Goal: Task Accomplishment & Management: Use online tool/utility

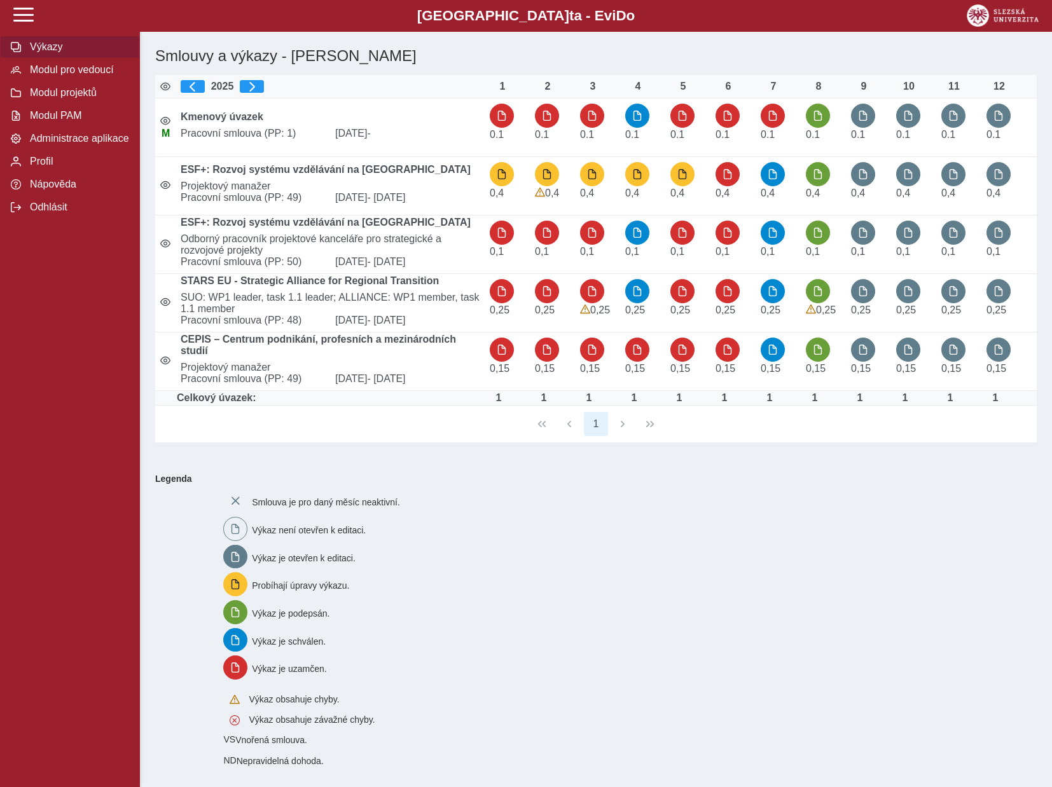
click at [48, 53] on span "Výkazy" at bounding box center [77, 46] width 103 height 11
click at [74, 76] on span "Modul pro vedoucí" at bounding box center [77, 69] width 103 height 11
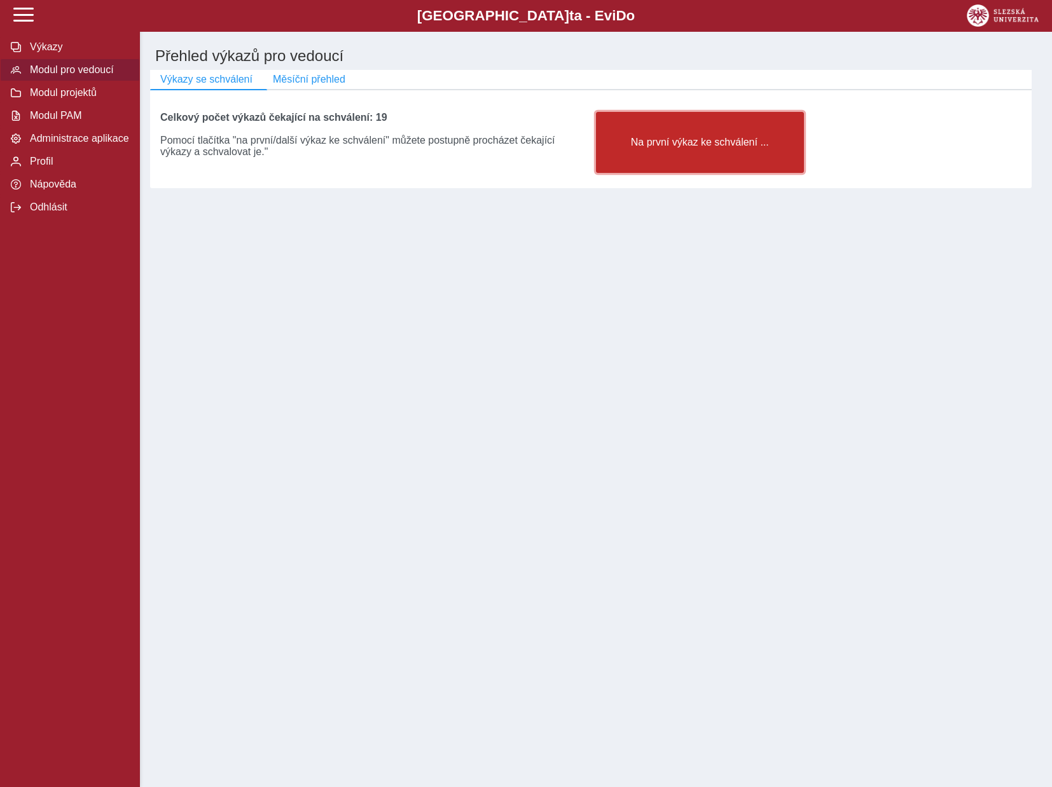
click at [676, 141] on span "Na první výkaz ke schválení ..." at bounding box center [700, 142] width 186 height 11
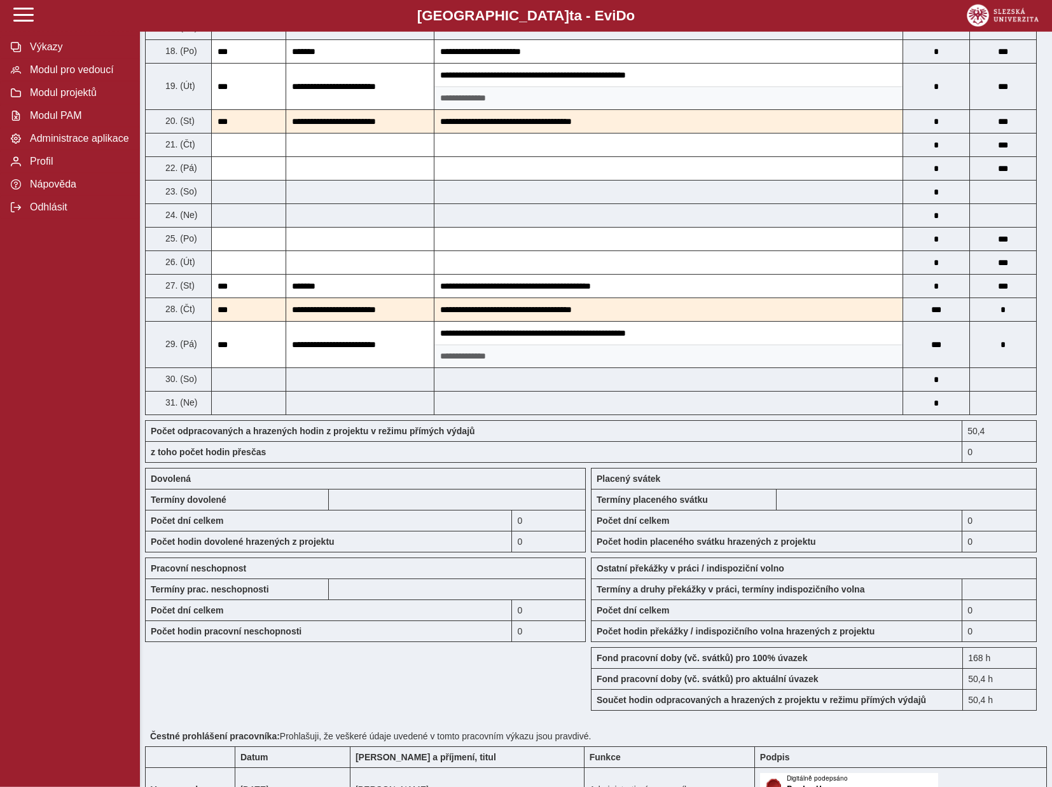
scroll to position [778, 0]
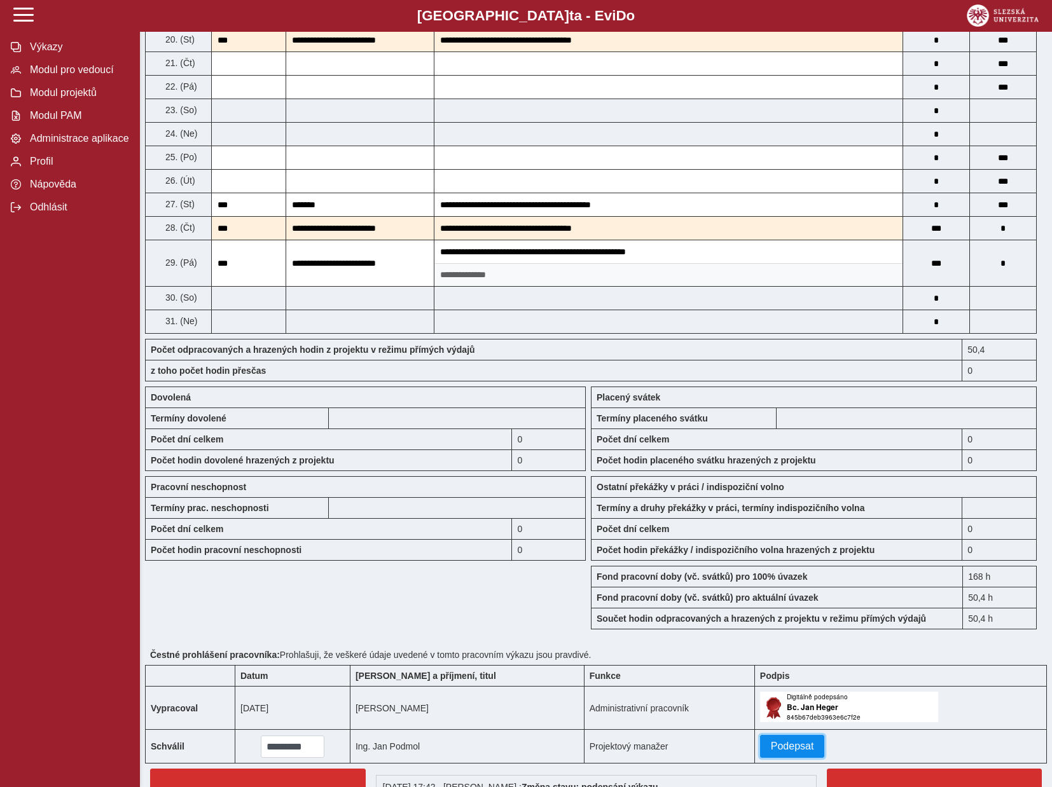
click at [771, 752] on span "Podepsat" at bounding box center [792, 746] width 43 height 11
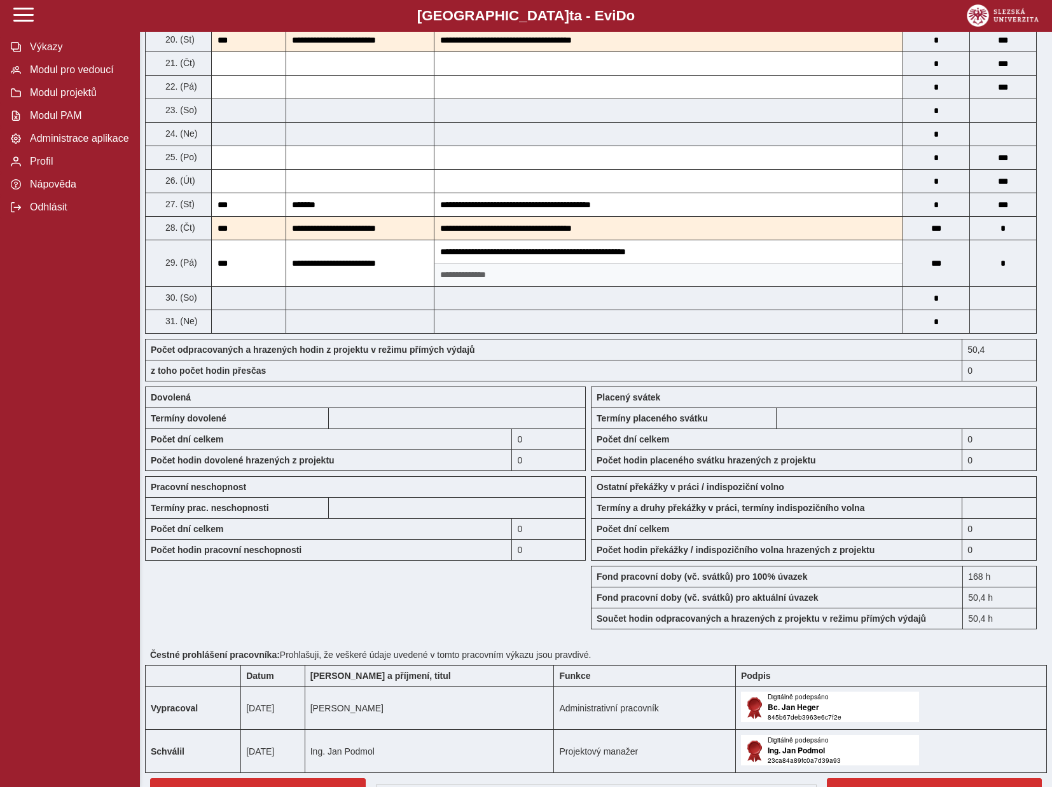
scroll to position [935, 0]
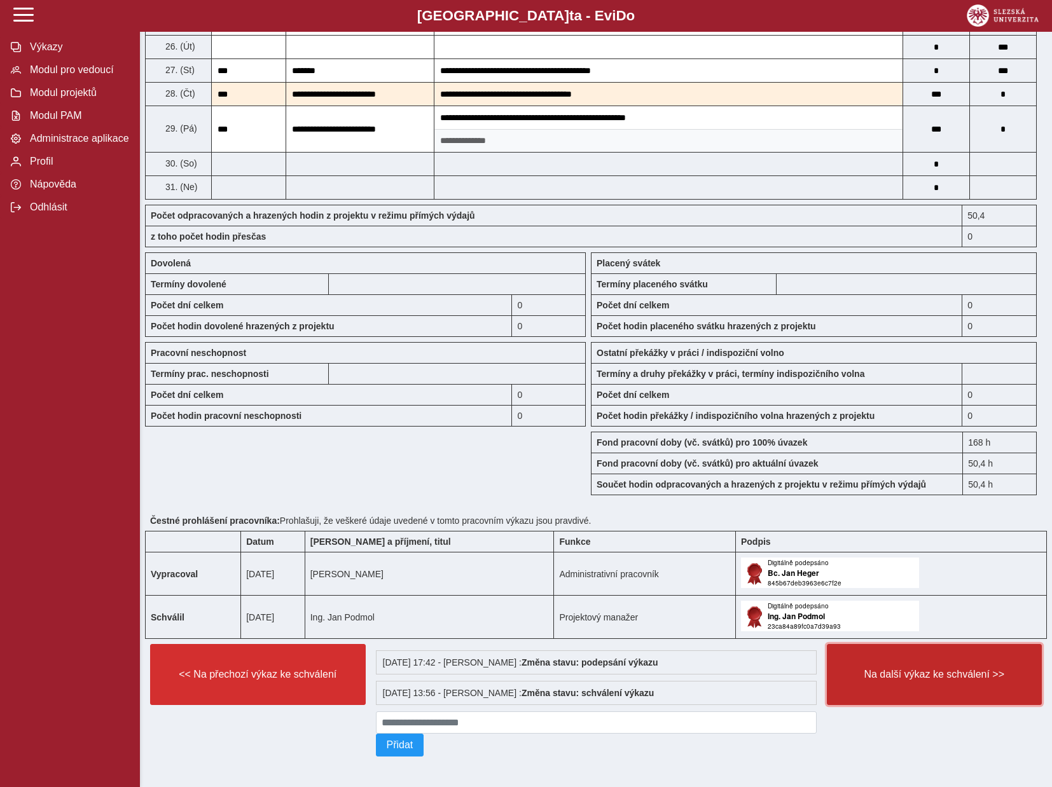
click at [916, 669] on span "Na další výkaz ke schválení >>" at bounding box center [935, 674] width 194 height 11
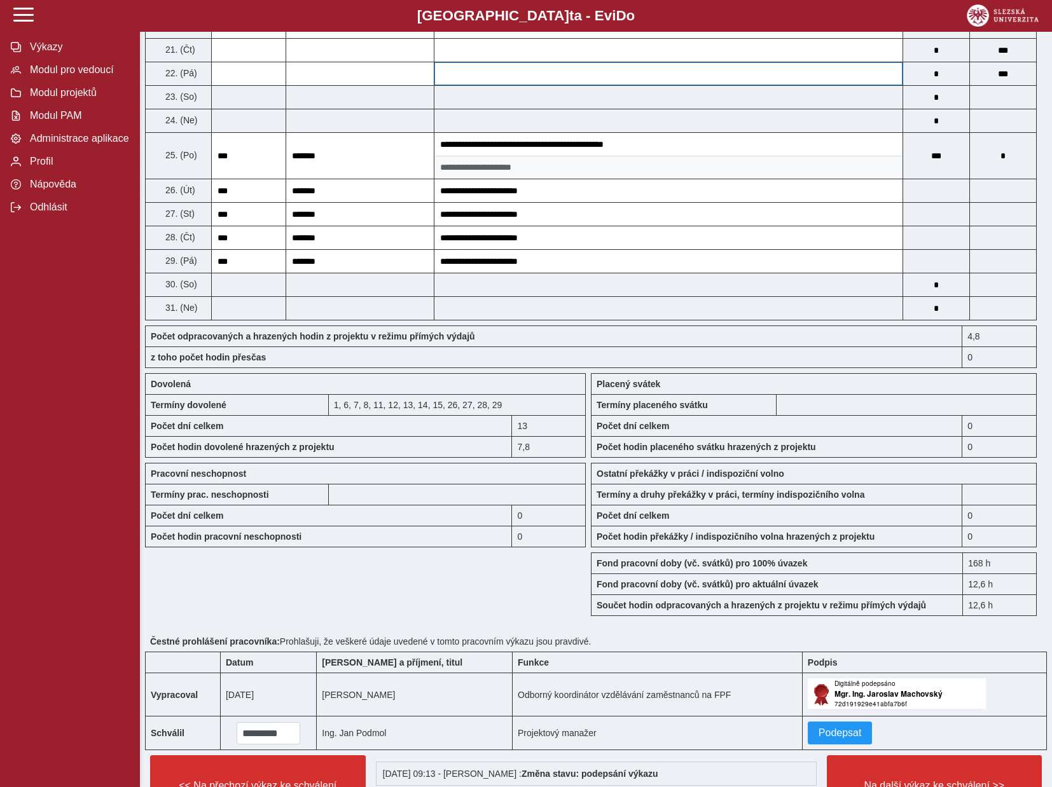
scroll to position [884, 0]
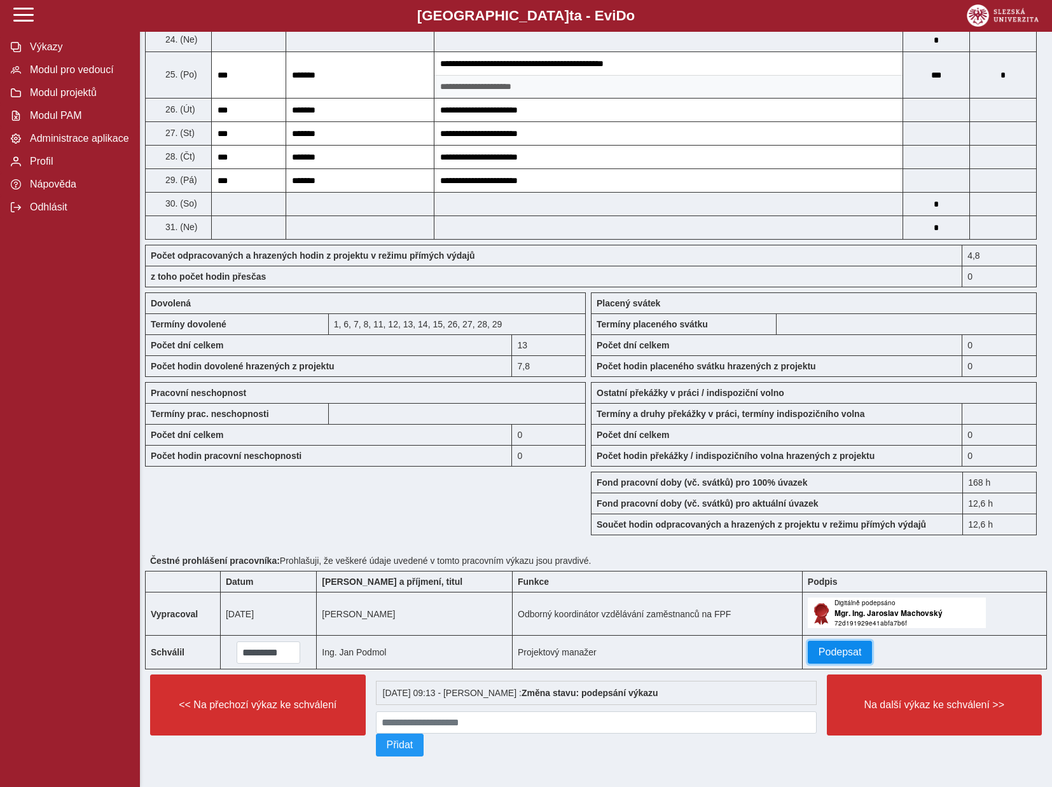
click at [834, 647] on span "Podepsat" at bounding box center [839, 652] width 43 height 11
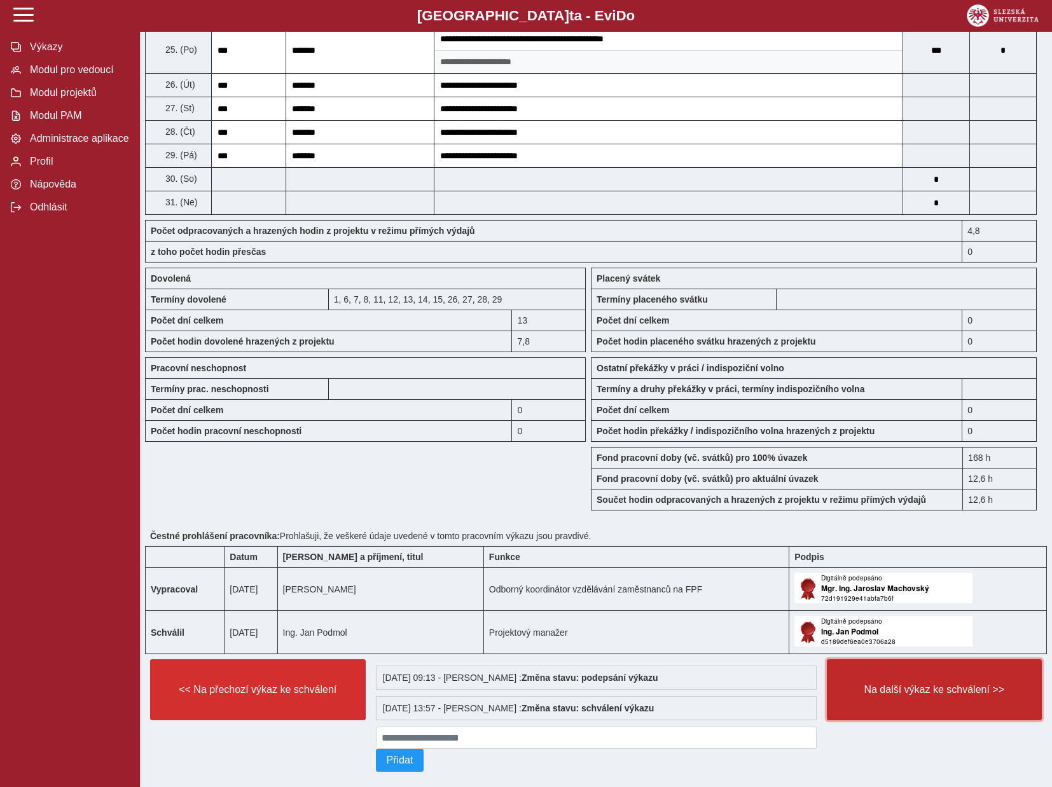
click at [921, 696] on span "Na další výkaz ke schválení >>" at bounding box center [935, 689] width 194 height 11
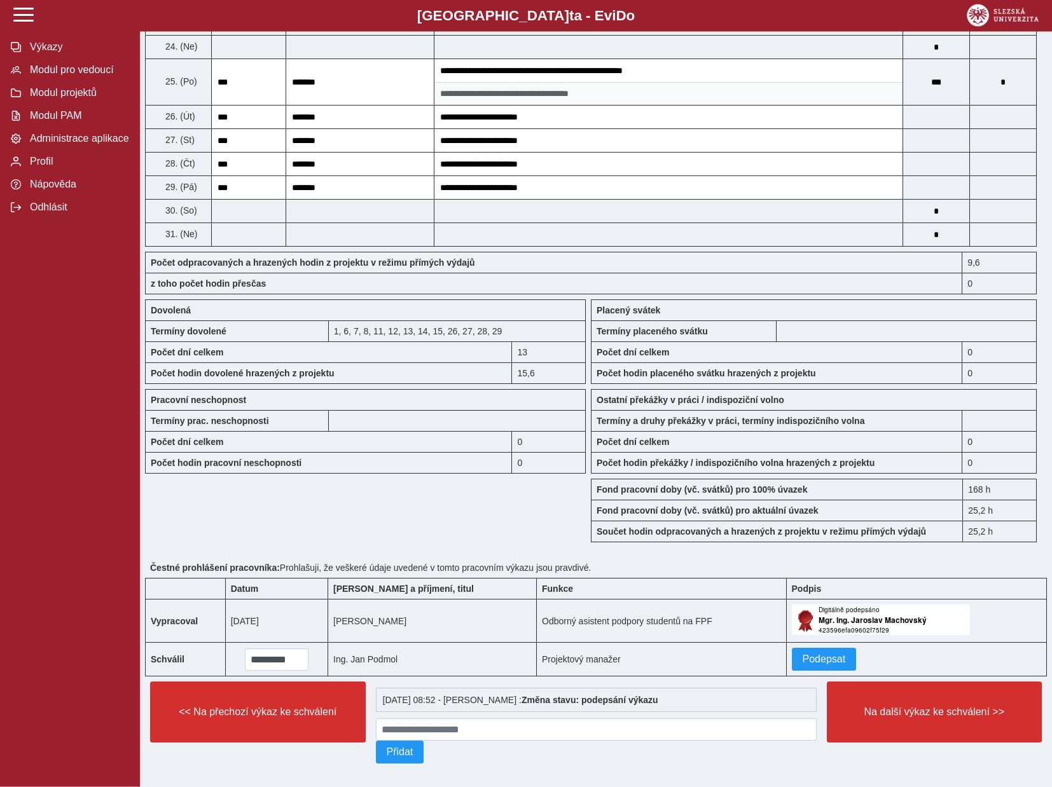
scroll to position [873, 0]
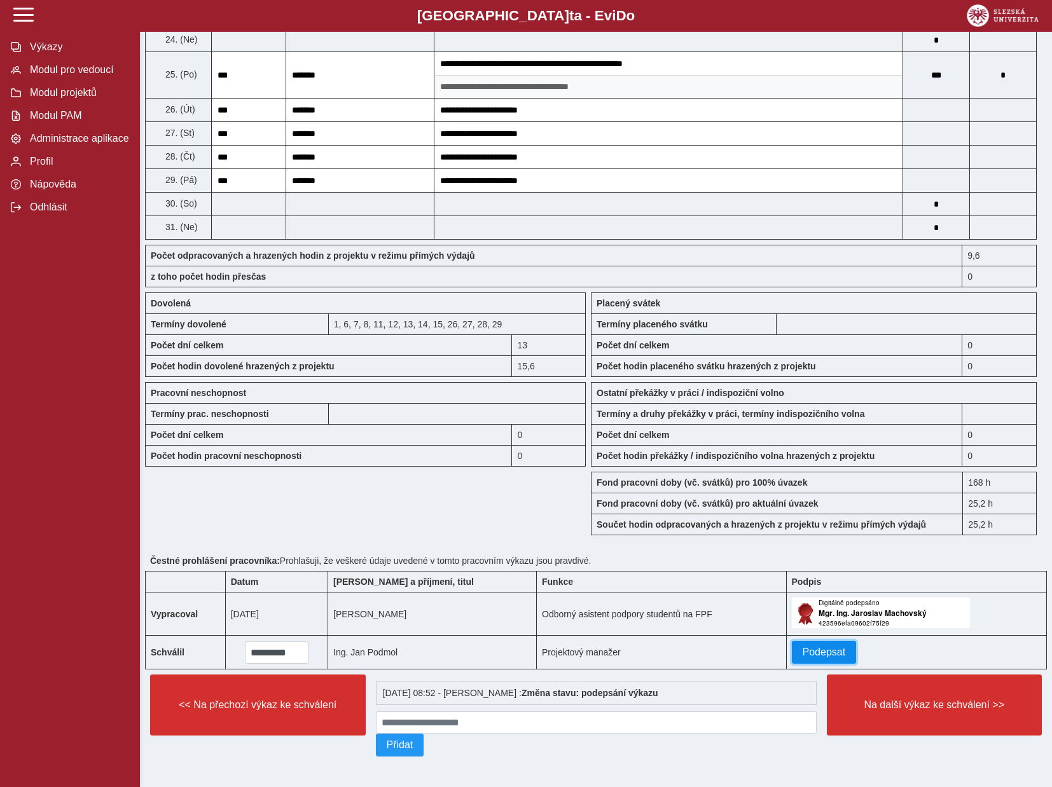
click at [813, 651] on span "Podepsat" at bounding box center [824, 652] width 43 height 11
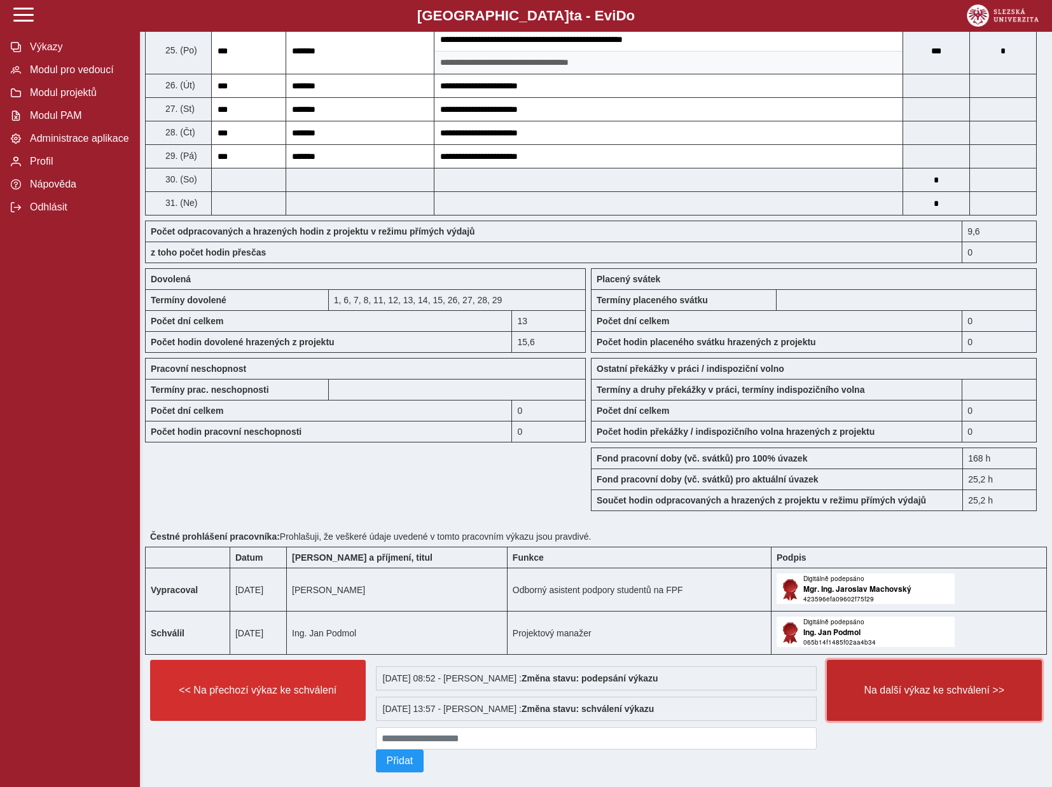
click at [902, 696] on span "Na další výkaz ke schválení >>" at bounding box center [935, 690] width 194 height 11
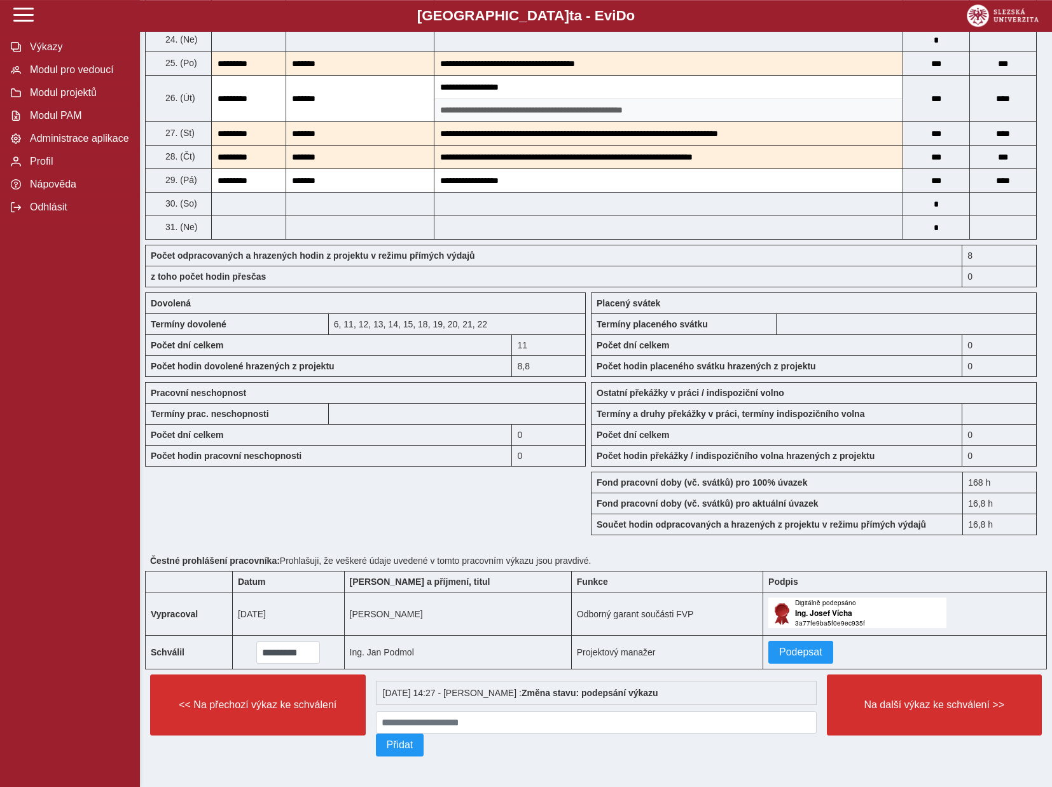
scroll to position [850, 0]
click at [779, 647] on span "Podepsat" at bounding box center [800, 652] width 43 height 11
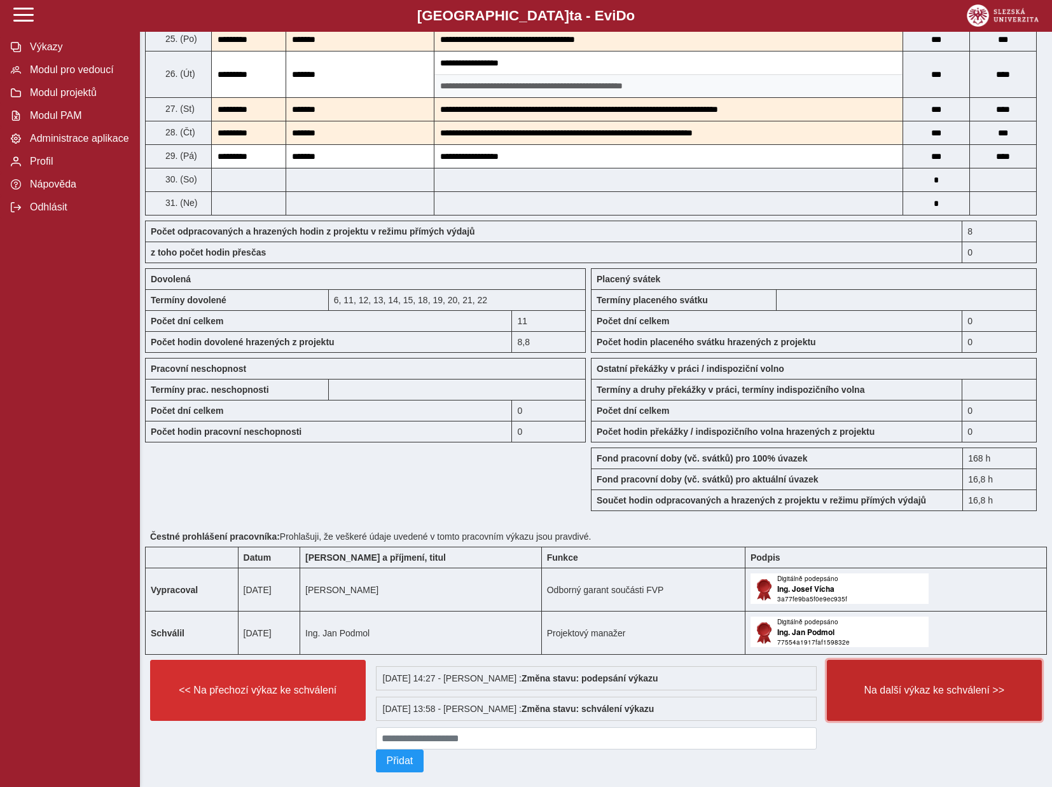
click at [913, 696] on span "Na další výkaz ke schválení >>" at bounding box center [935, 690] width 194 height 11
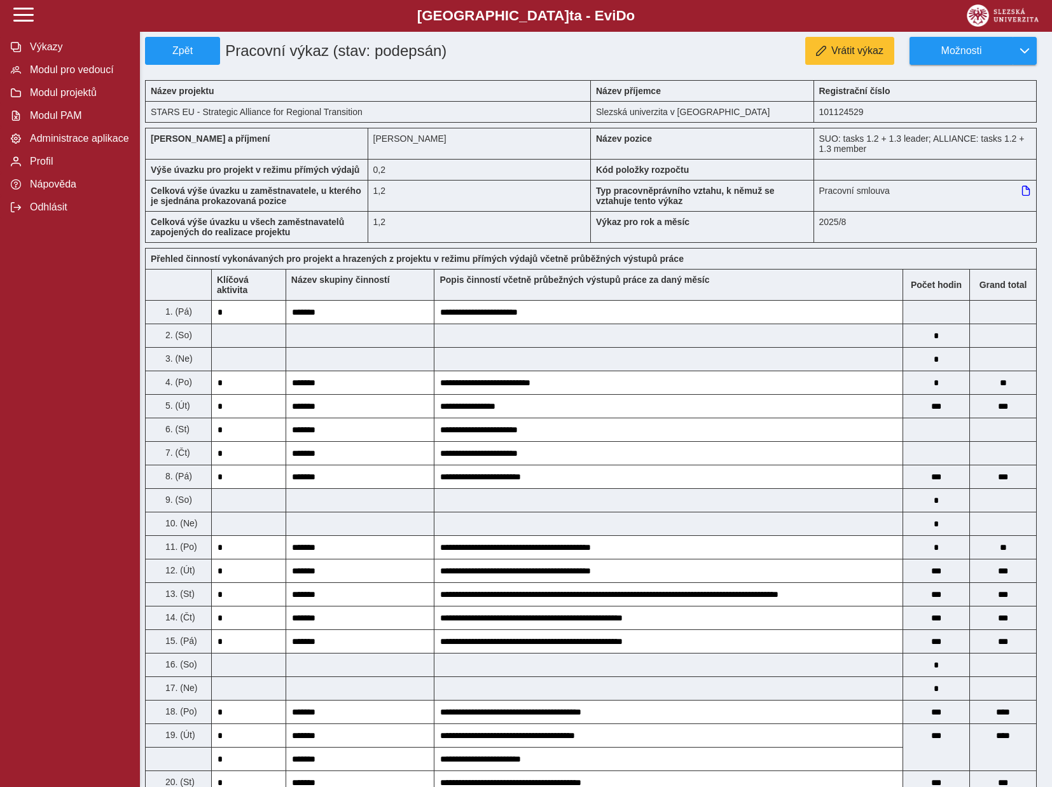
scroll to position [839, 0]
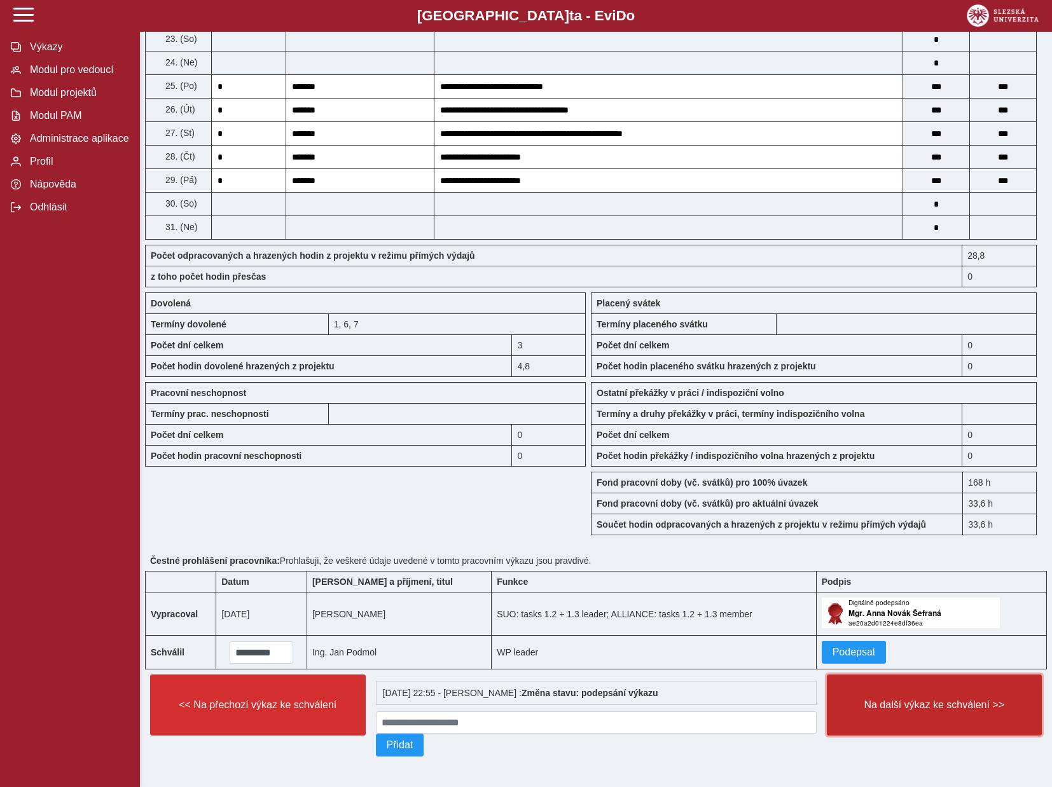
click at [908, 711] on button "Na další výkaz ke schválení >>" at bounding box center [935, 705] width 216 height 61
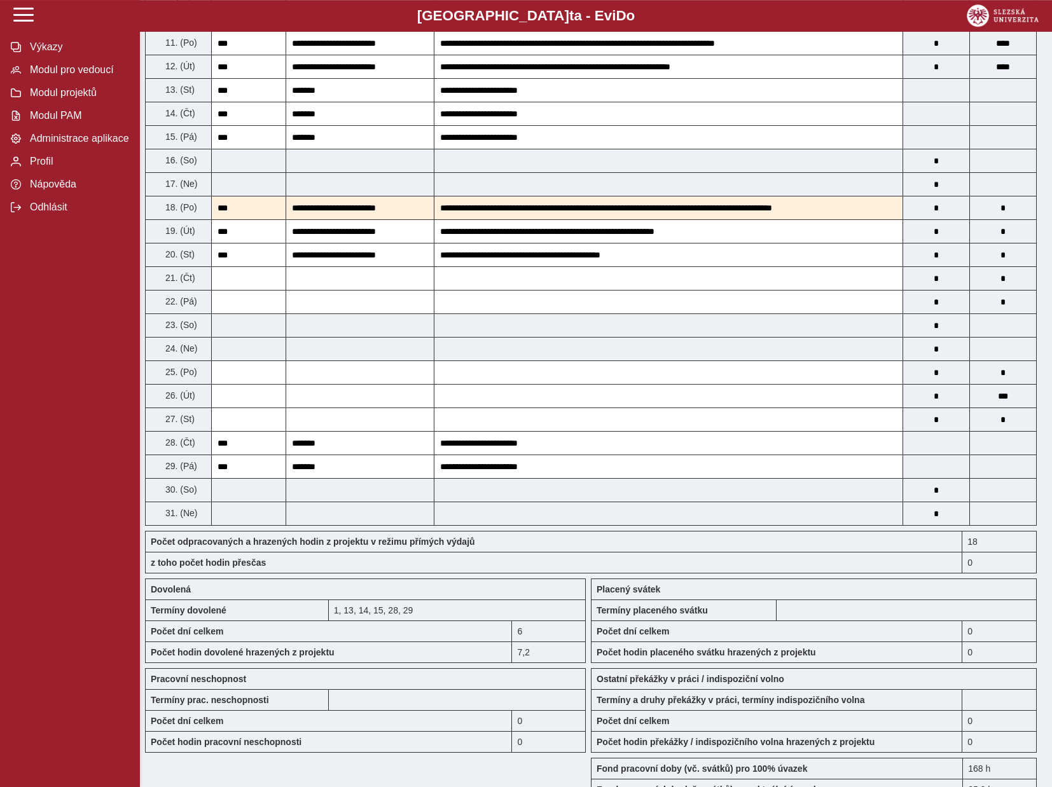
scroll to position [804, 0]
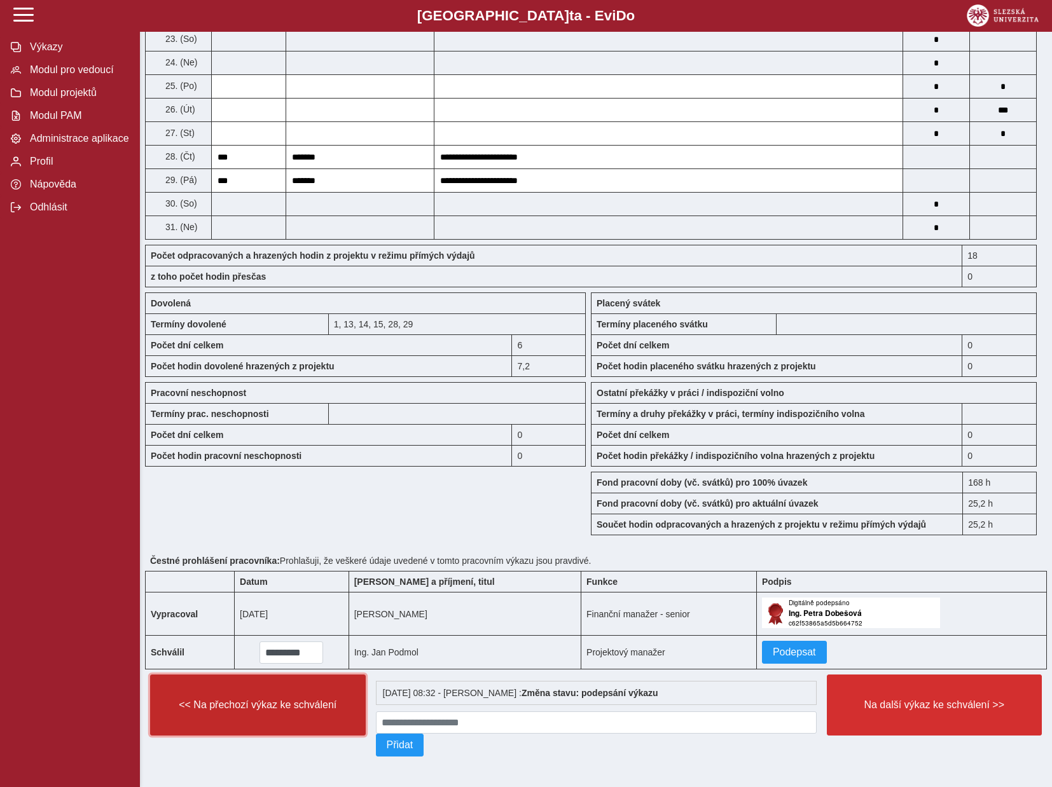
click at [240, 700] on span "<< Na přechozí výkaz ke schválení" at bounding box center [258, 705] width 194 height 11
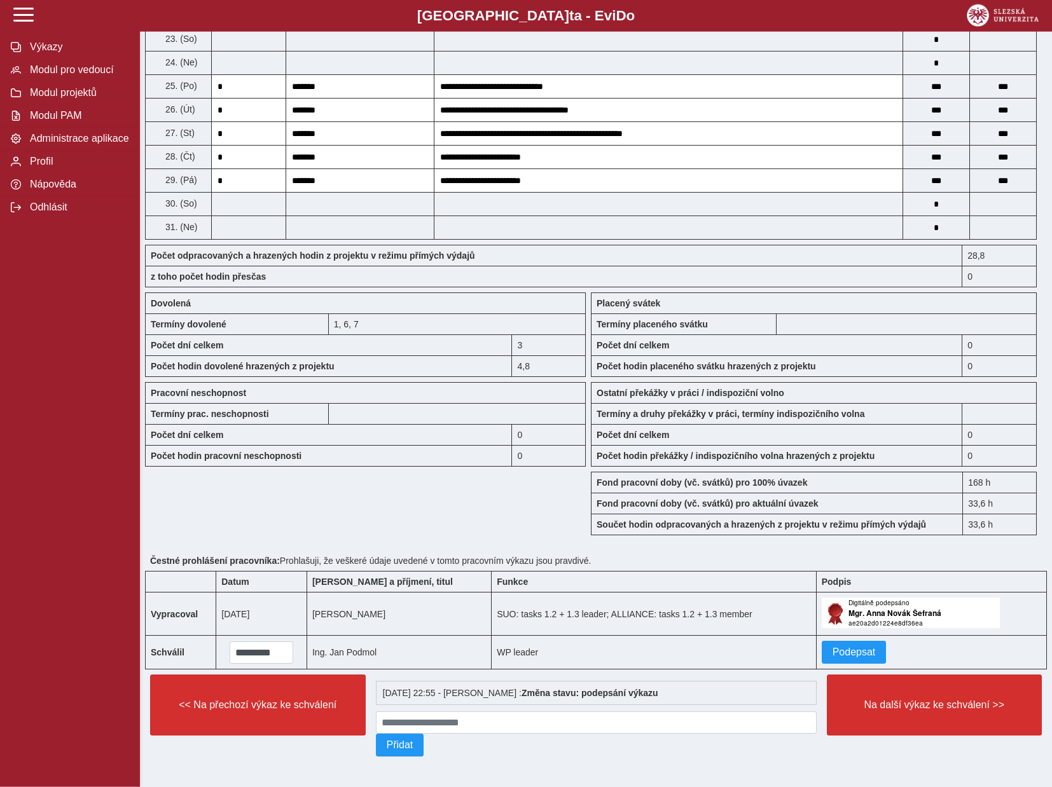
scroll to position [839, 0]
click at [841, 647] on span "Podepsat" at bounding box center [853, 652] width 43 height 11
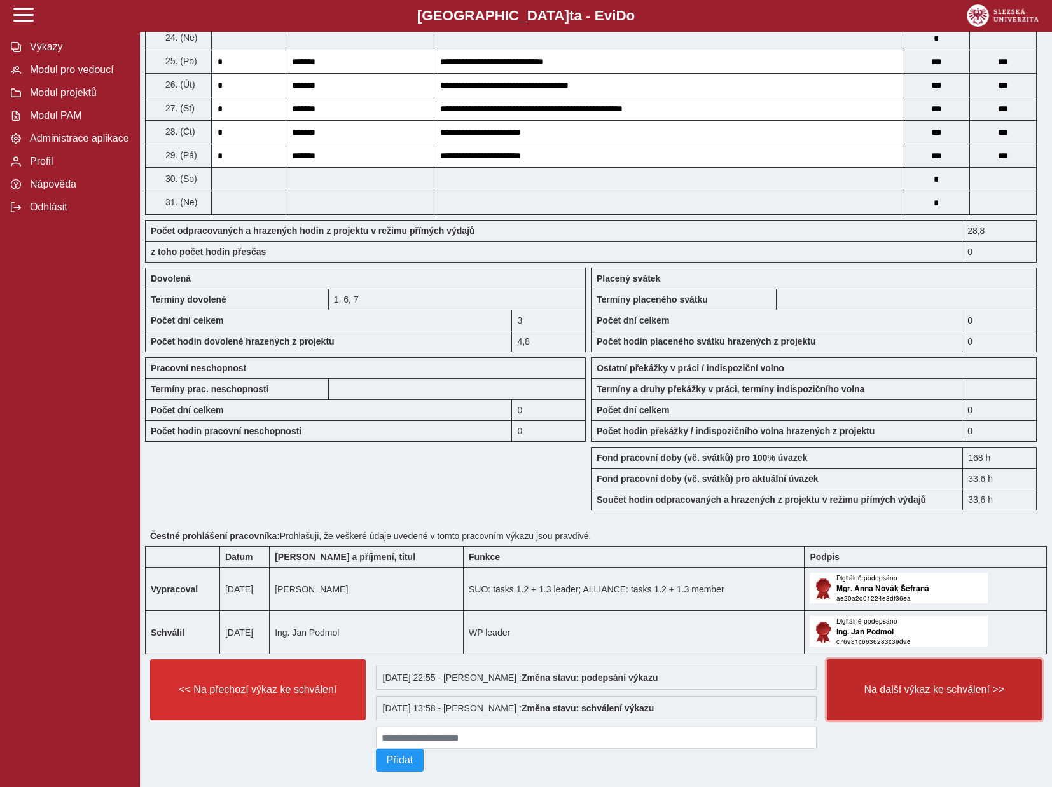
click at [930, 721] on button "Na další výkaz ke schválení >>" at bounding box center [935, 689] width 216 height 61
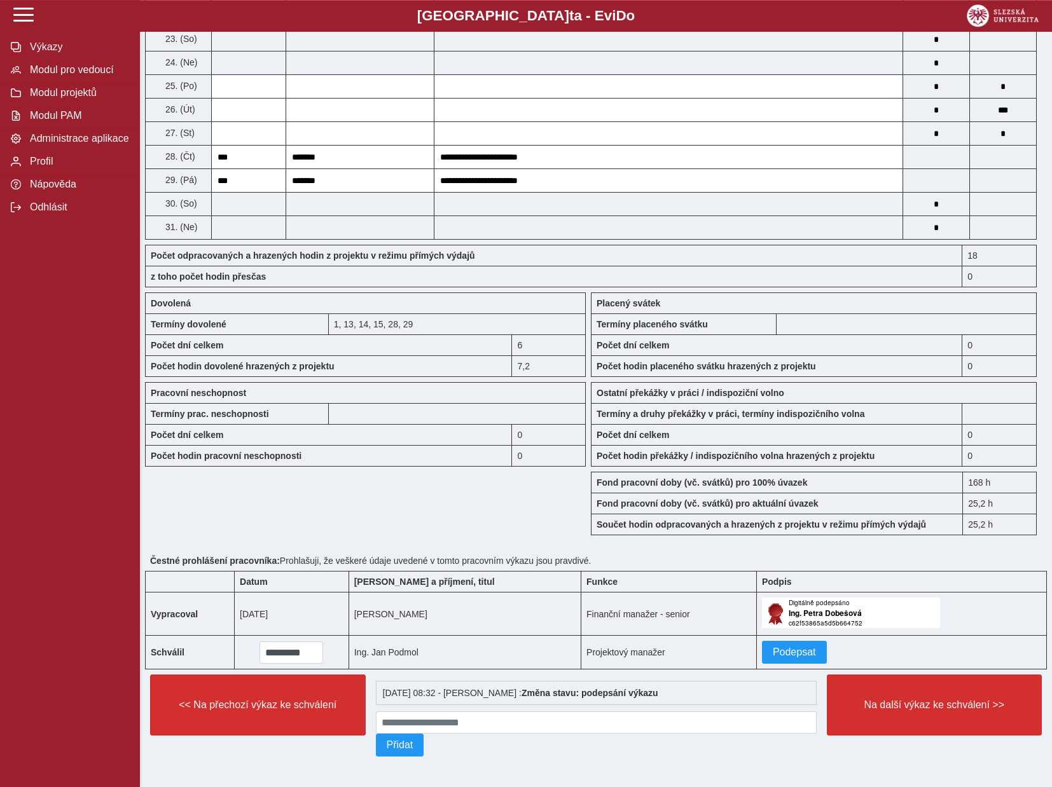
scroll to position [804, 0]
drag, startPoint x: 771, startPoint y: 645, endPoint x: 488, endPoint y: 503, distance: 316.5
click at [488, 503] on div "Zpět Pracovní výkaz (stav: podepsán) Vrátit výkaz Upozornění 6 Možnosti Název p…" at bounding box center [596, 14] width 902 height 1515
click at [773, 649] on span "Podepsat" at bounding box center [794, 652] width 43 height 11
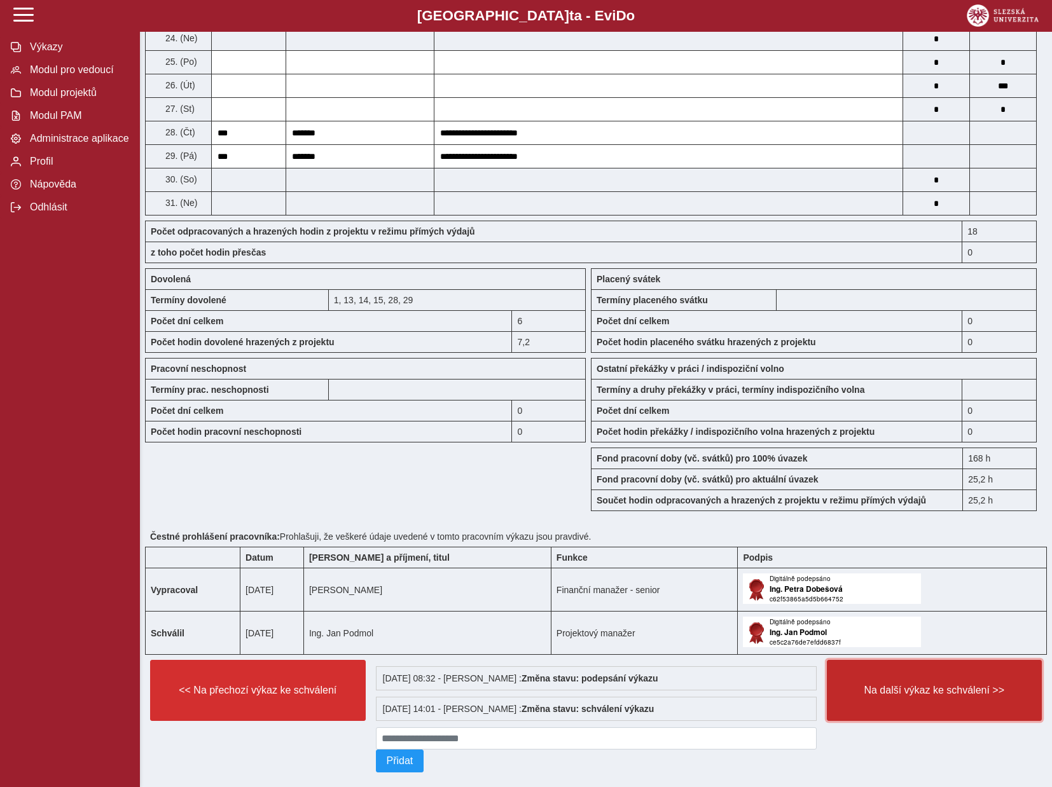
click at [936, 696] on span "Na další výkaz ke schválení >>" at bounding box center [935, 690] width 194 height 11
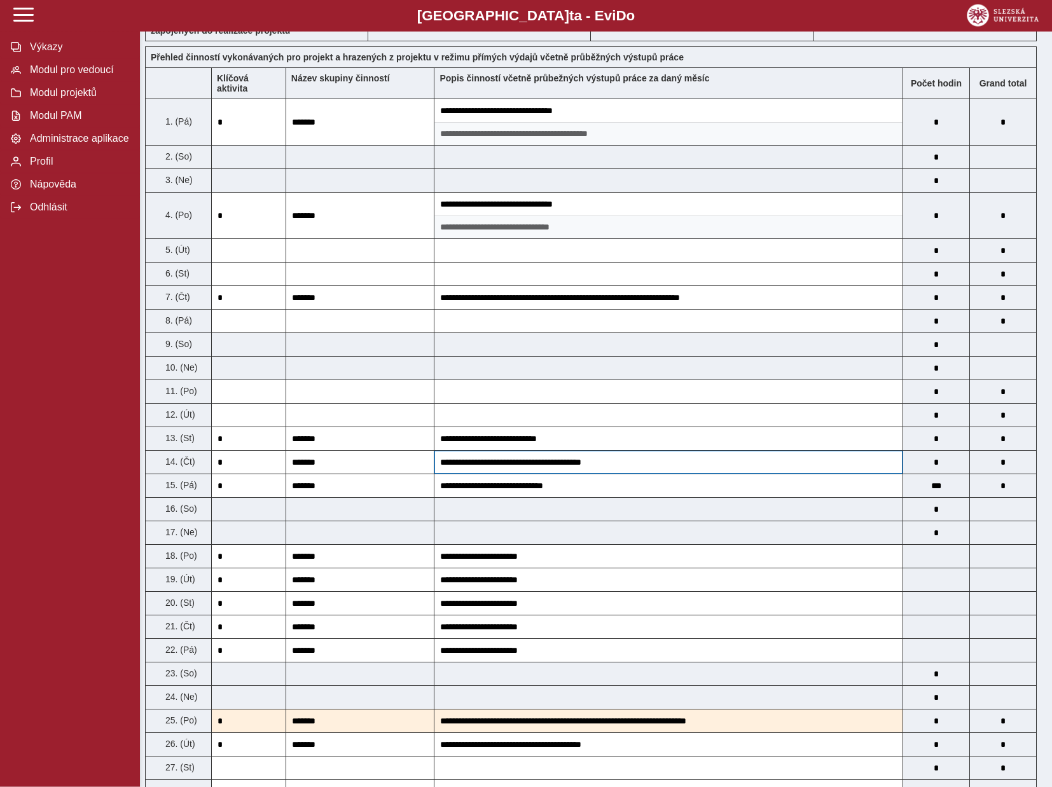
scroll to position [195, 0]
